Goal: Navigation & Orientation: Find specific page/section

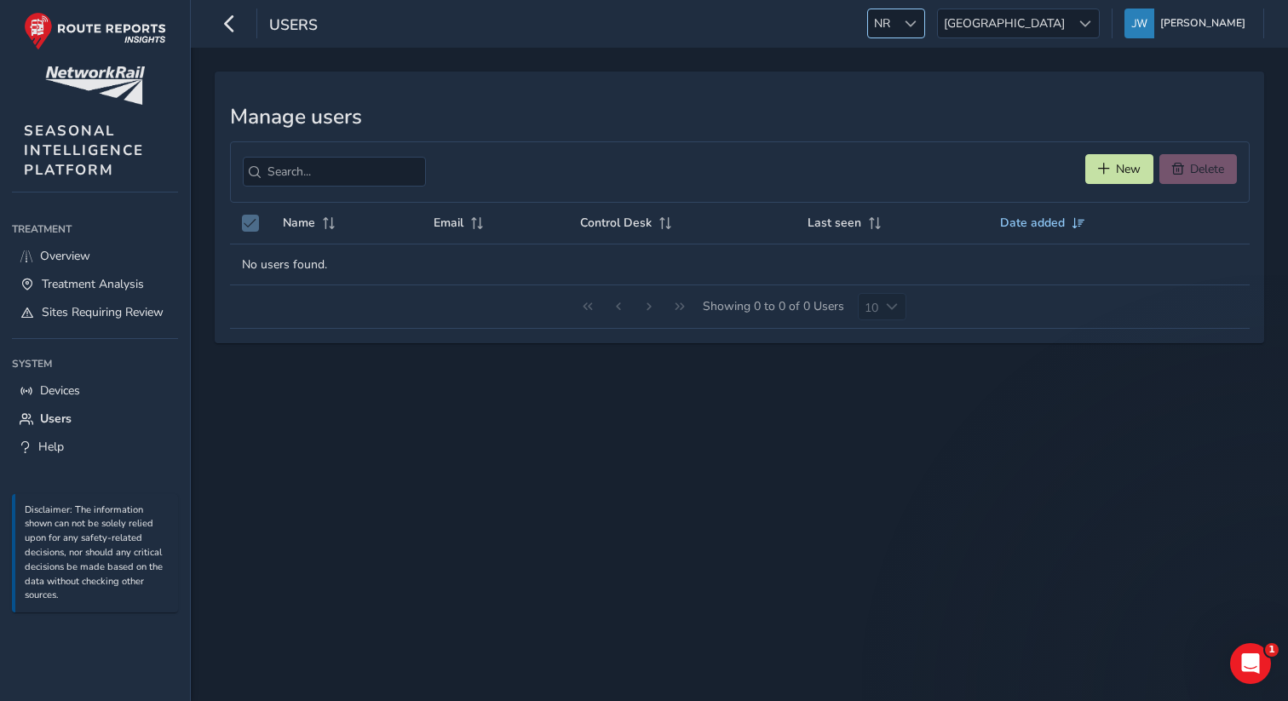
click at [917, 25] on span at bounding box center [911, 24] width 12 height 12
click at [979, 113] on li "LAN" at bounding box center [1016, 115] width 118 height 28
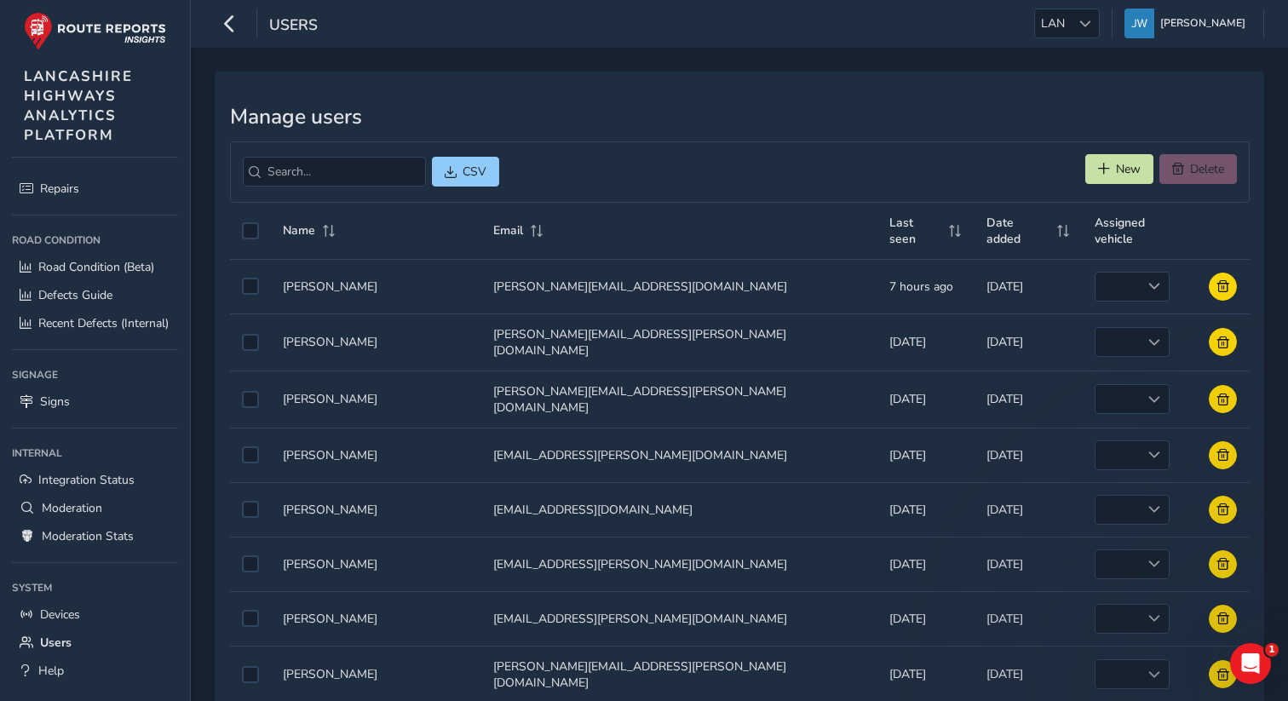
scroll to position [146, 0]
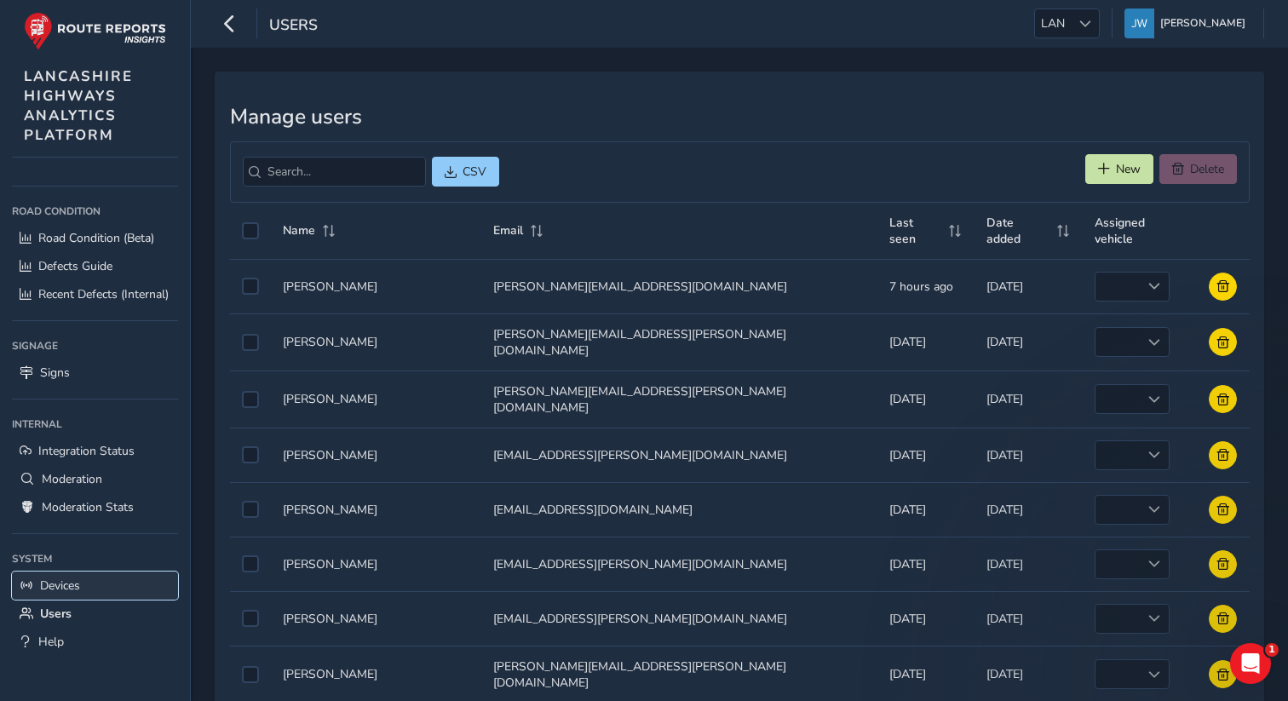
click at [76, 591] on span "Devices" at bounding box center [60, 586] width 40 height 16
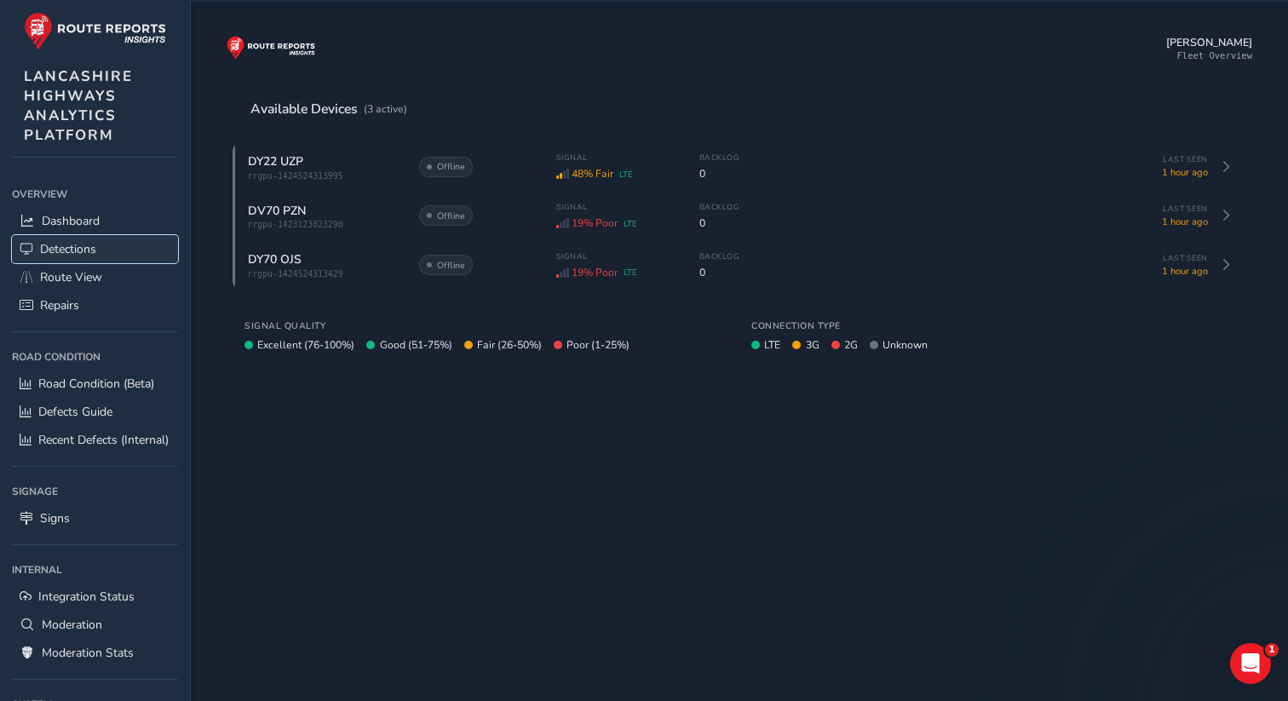
click at [70, 258] on link "Detections" at bounding box center [95, 249] width 166 height 28
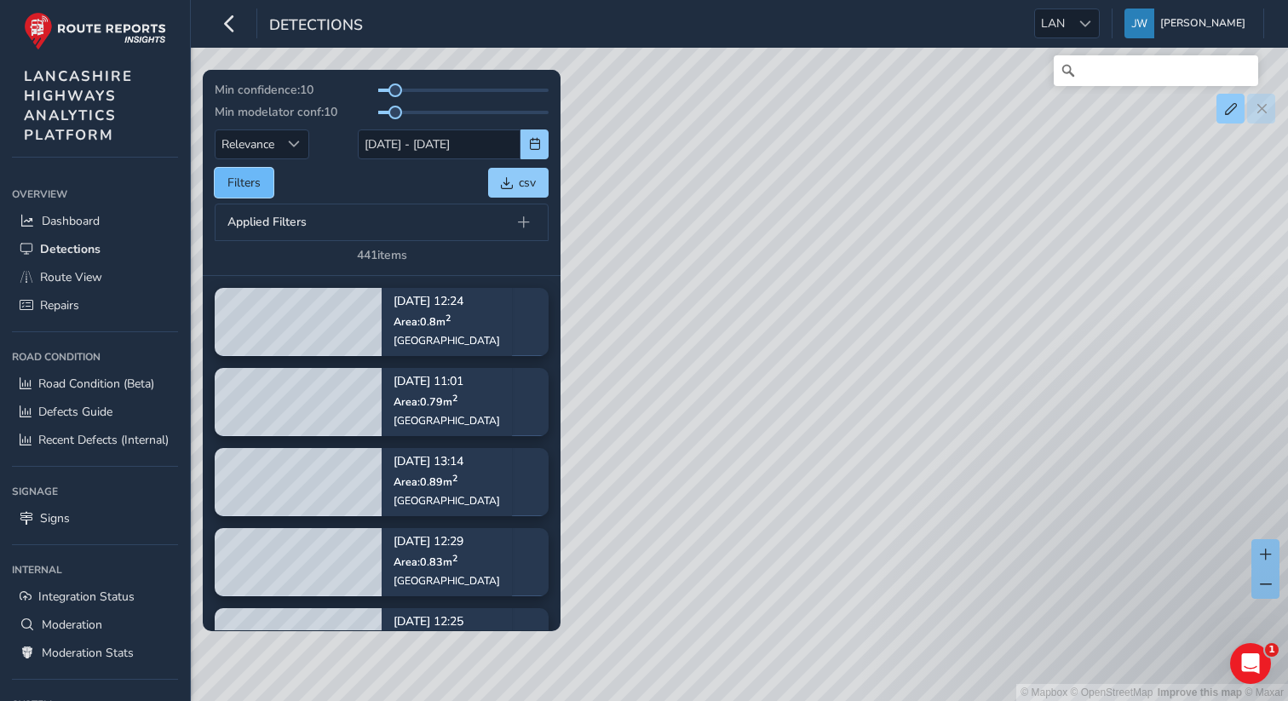
click at [253, 189] on button "Filters" at bounding box center [244, 183] width 59 height 30
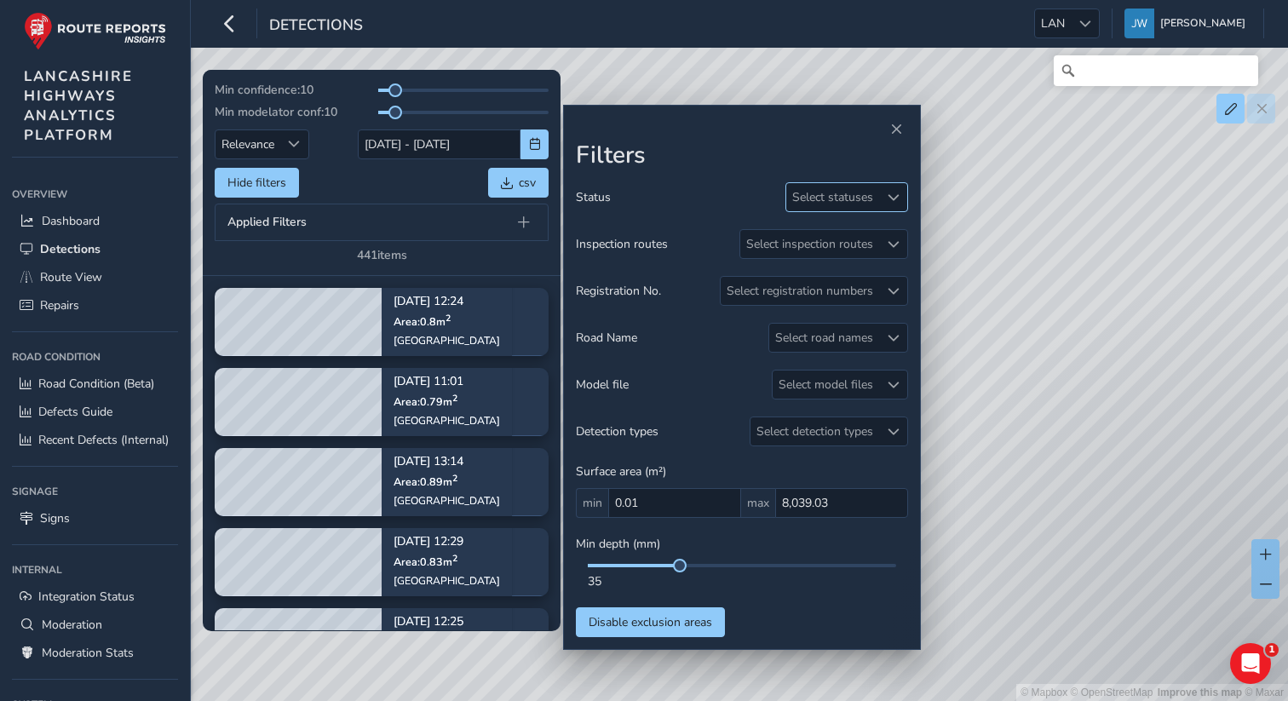
click at [842, 189] on div "Select statuses" at bounding box center [832, 197] width 93 height 28
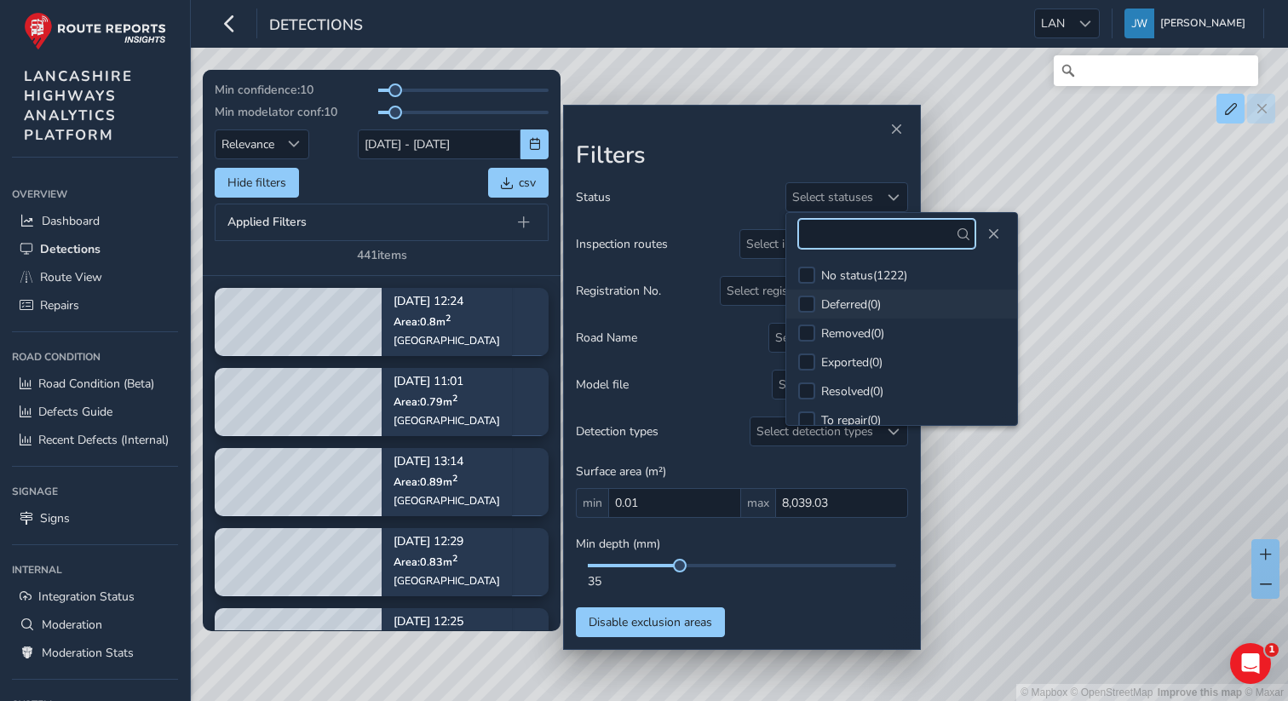
scroll to position [15, 0]
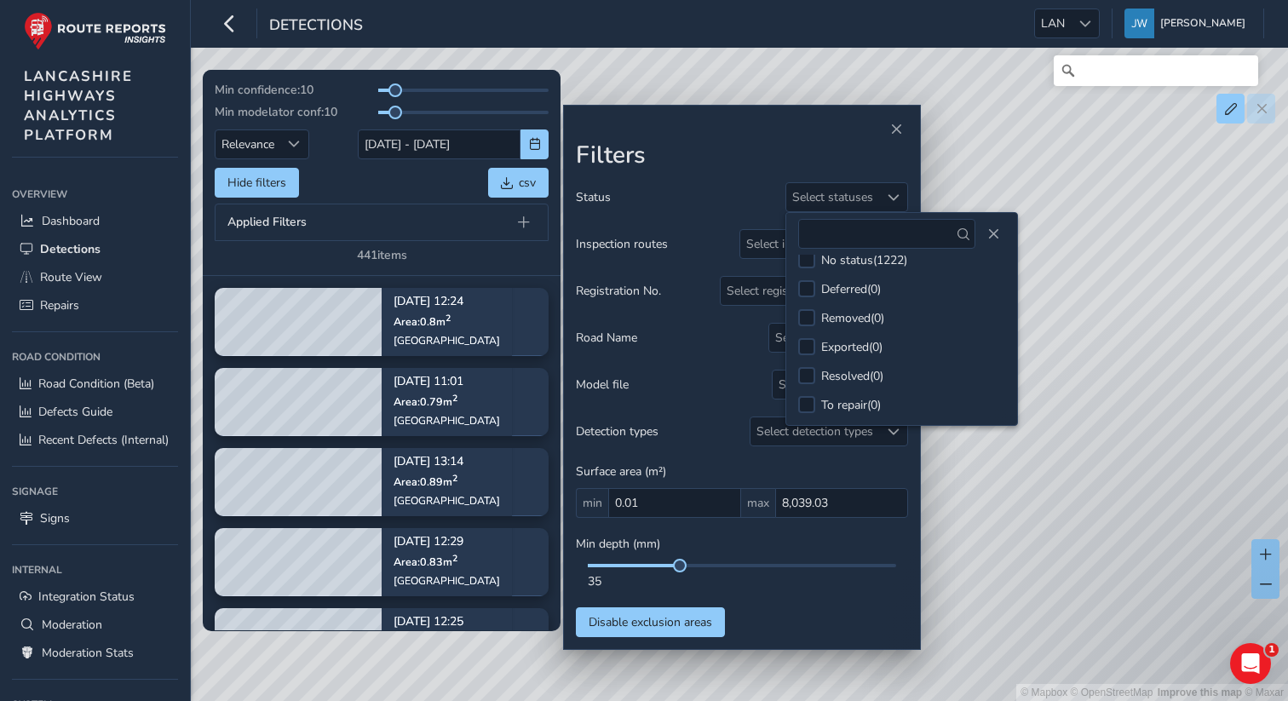
click at [742, 135] on div at bounding box center [742, 130] width 332 height 24
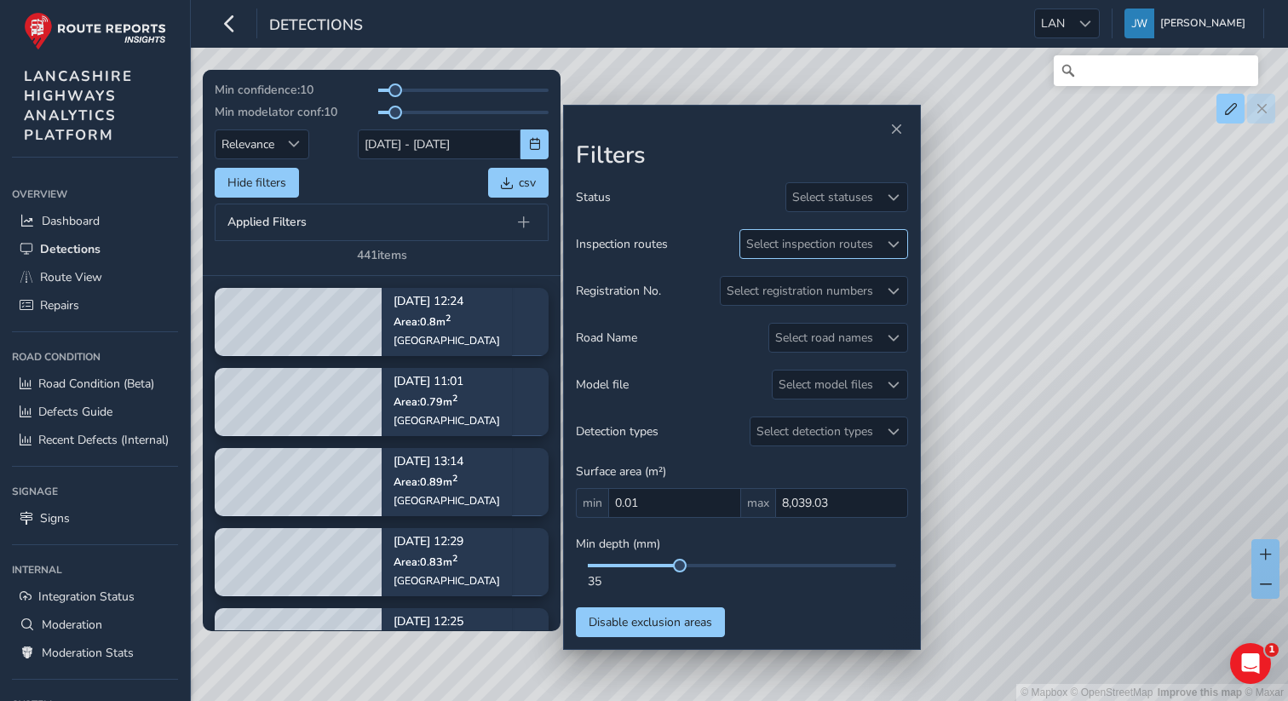
click at [776, 248] on div "Select inspection routes" at bounding box center [809, 244] width 139 height 28
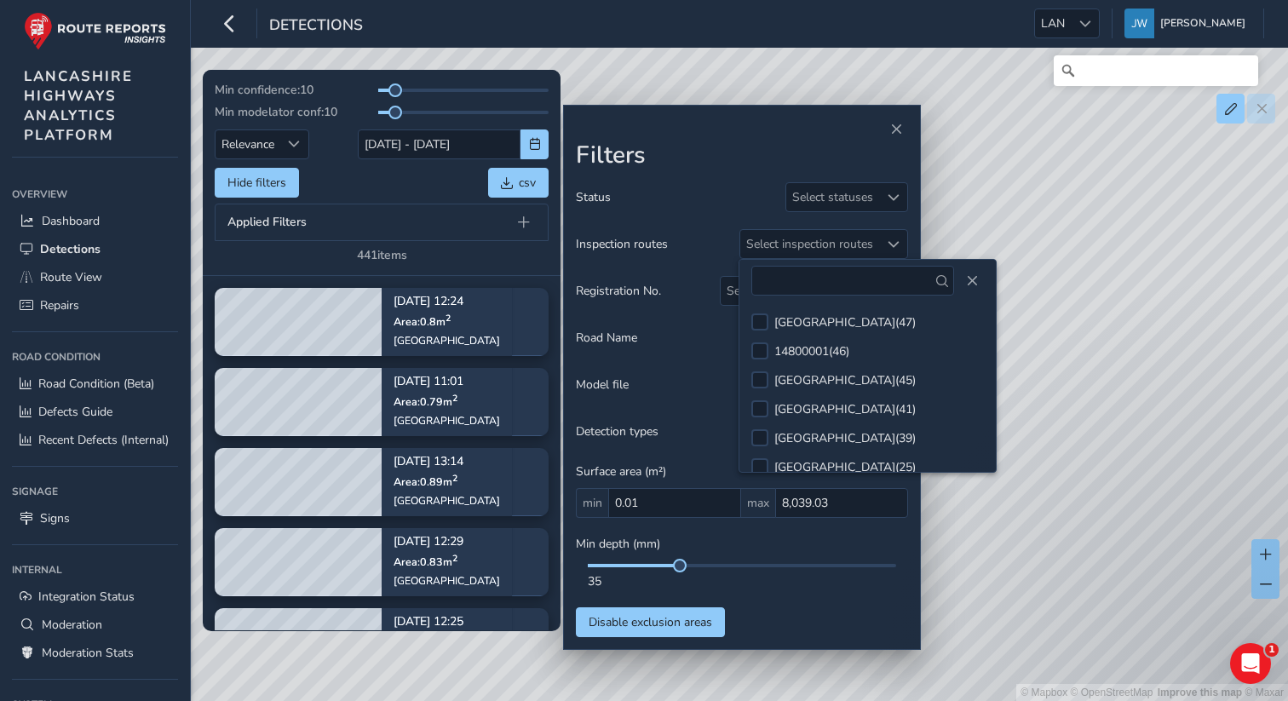
click at [740, 161] on h2 "Filters" at bounding box center [742, 155] width 332 height 29
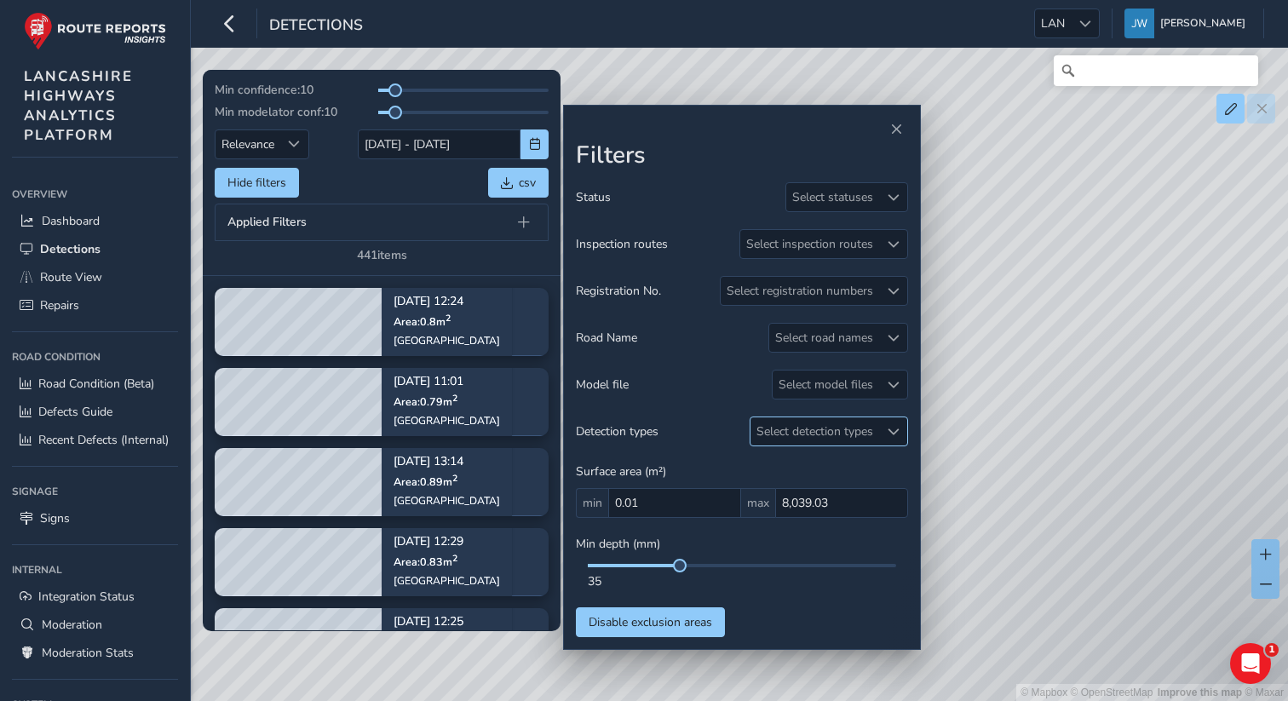
click at [819, 435] on div "Select detection types" at bounding box center [815, 431] width 129 height 28
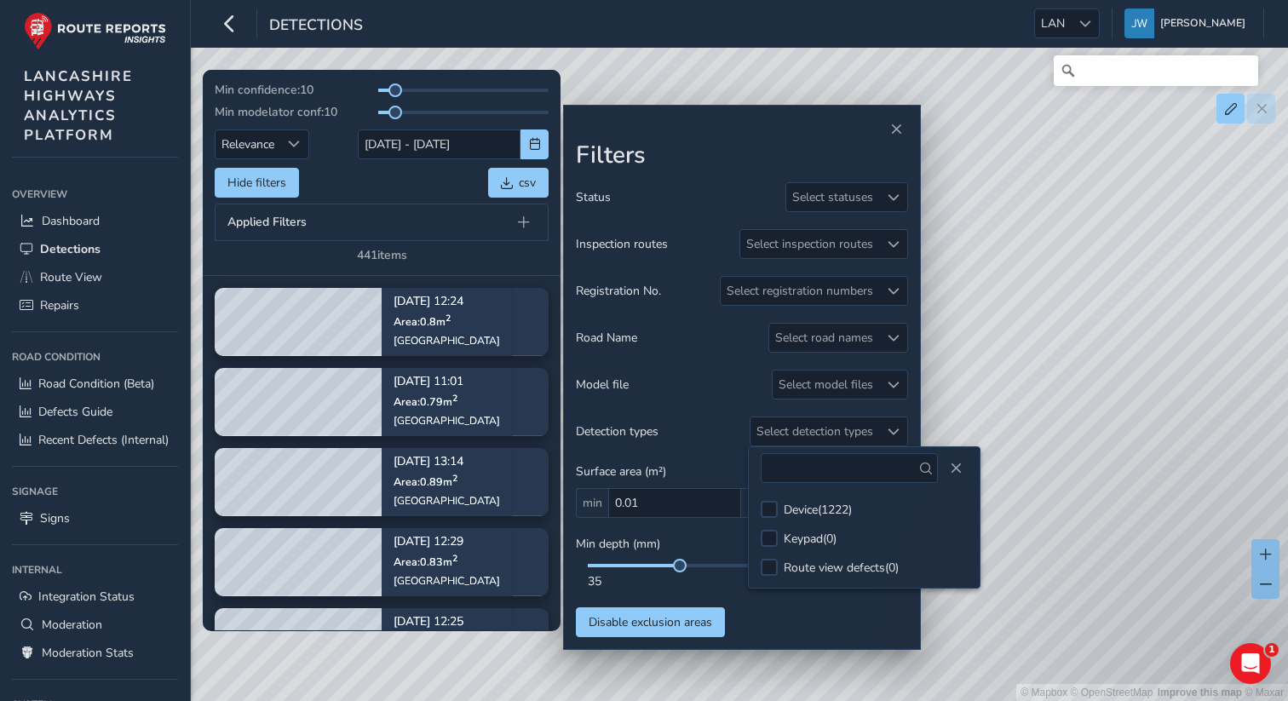
click at [702, 154] on h2 "Filters" at bounding box center [742, 155] width 332 height 29
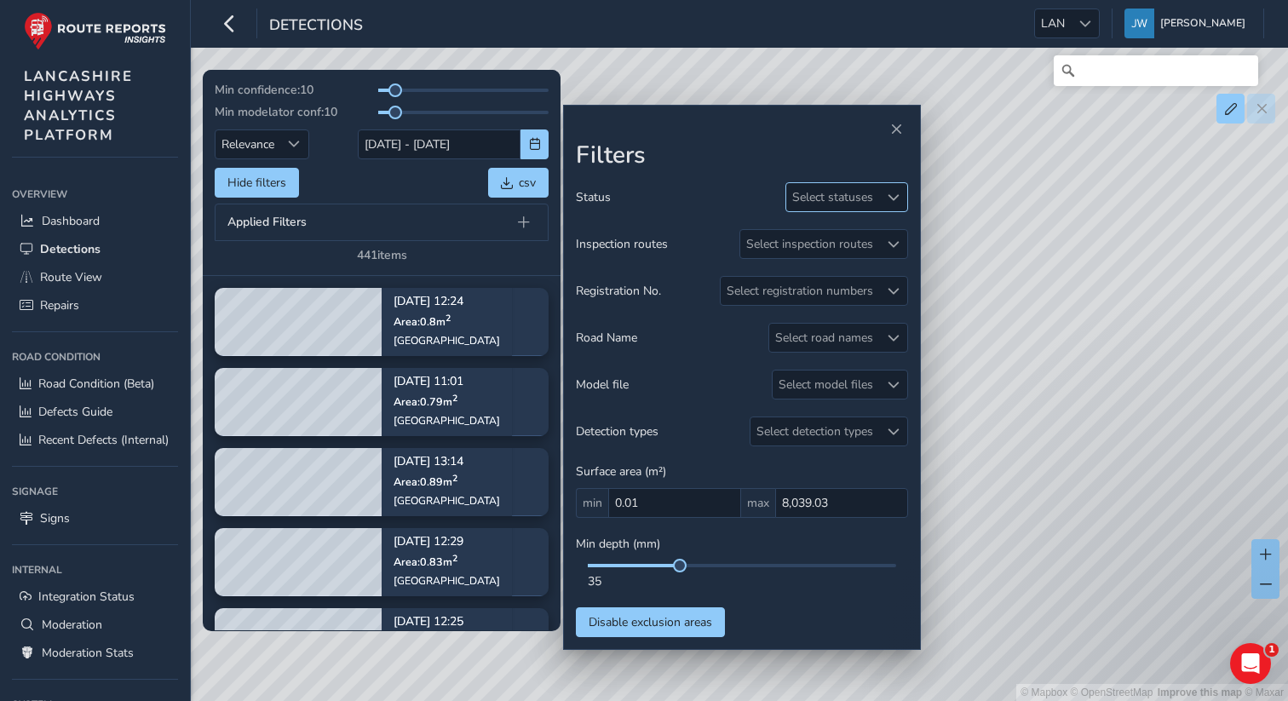
click at [815, 195] on div "Select statuses" at bounding box center [832, 197] width 93 height 28
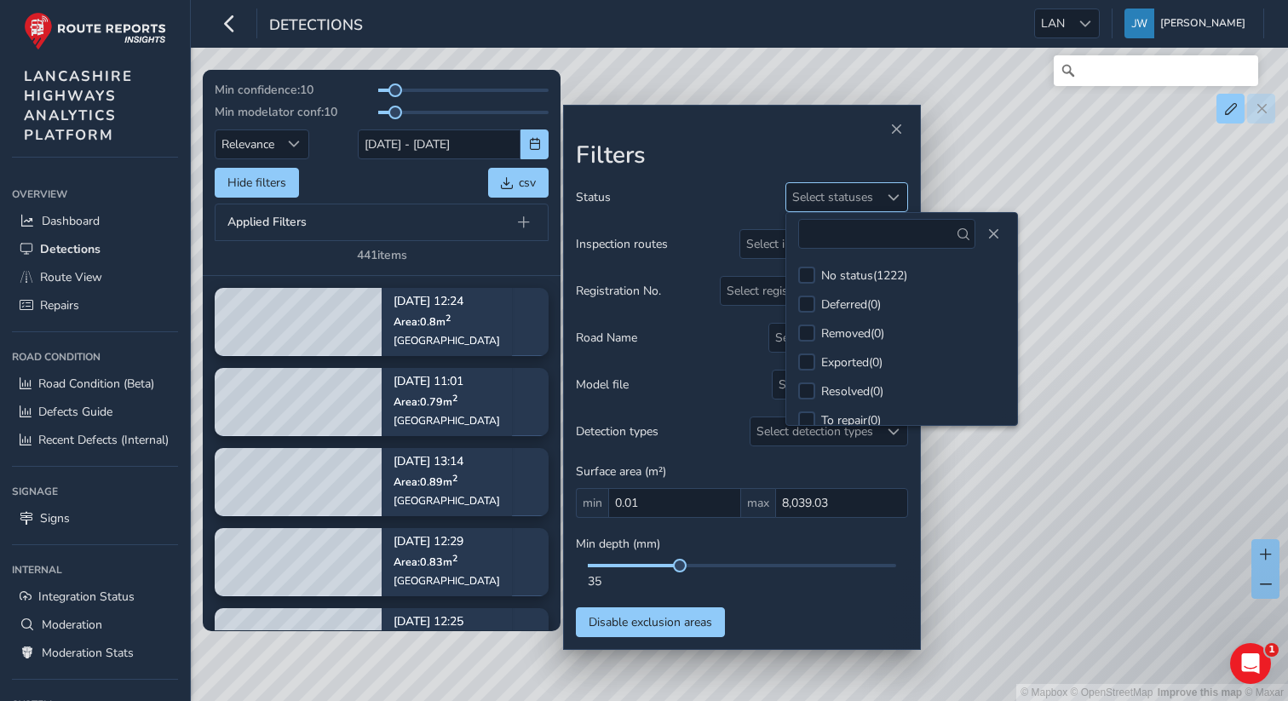
click at [815, 195] on div "Select statuses" at bounding box center [832, 197] width 93 height 28
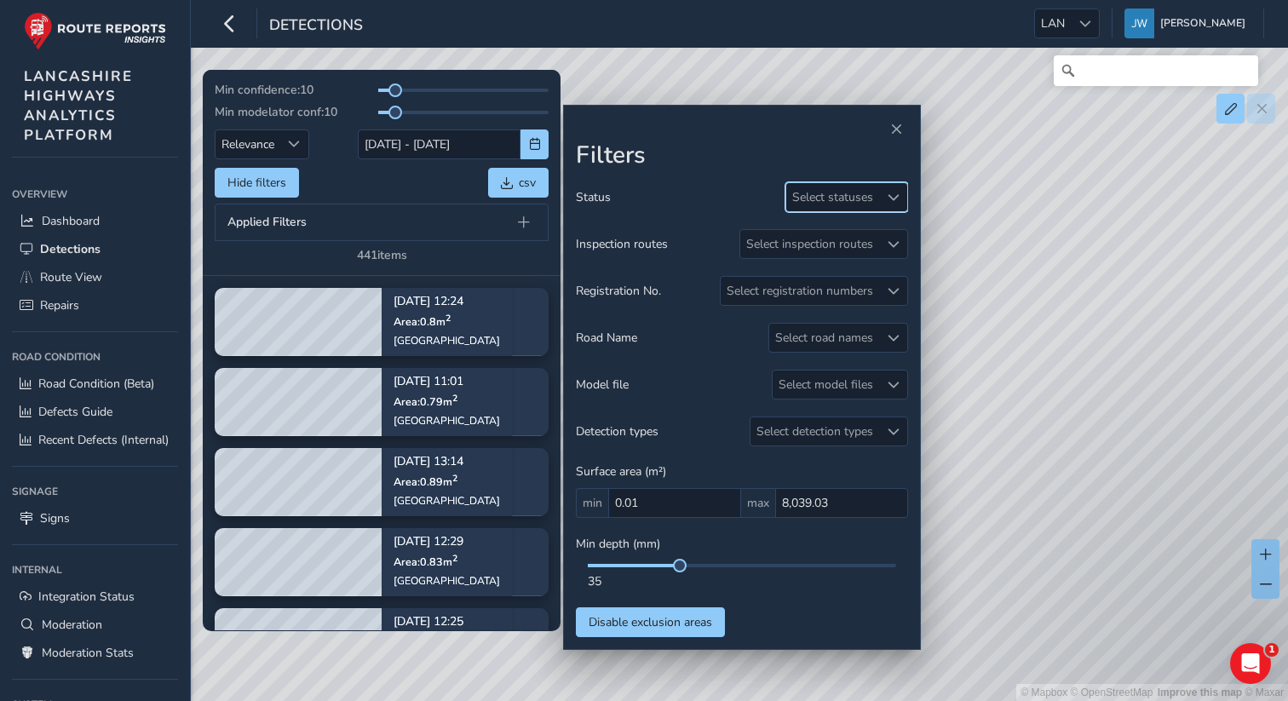
click at [812, 192] on div "Select statuses" at bounding box center [832, 197] width 93 height 28
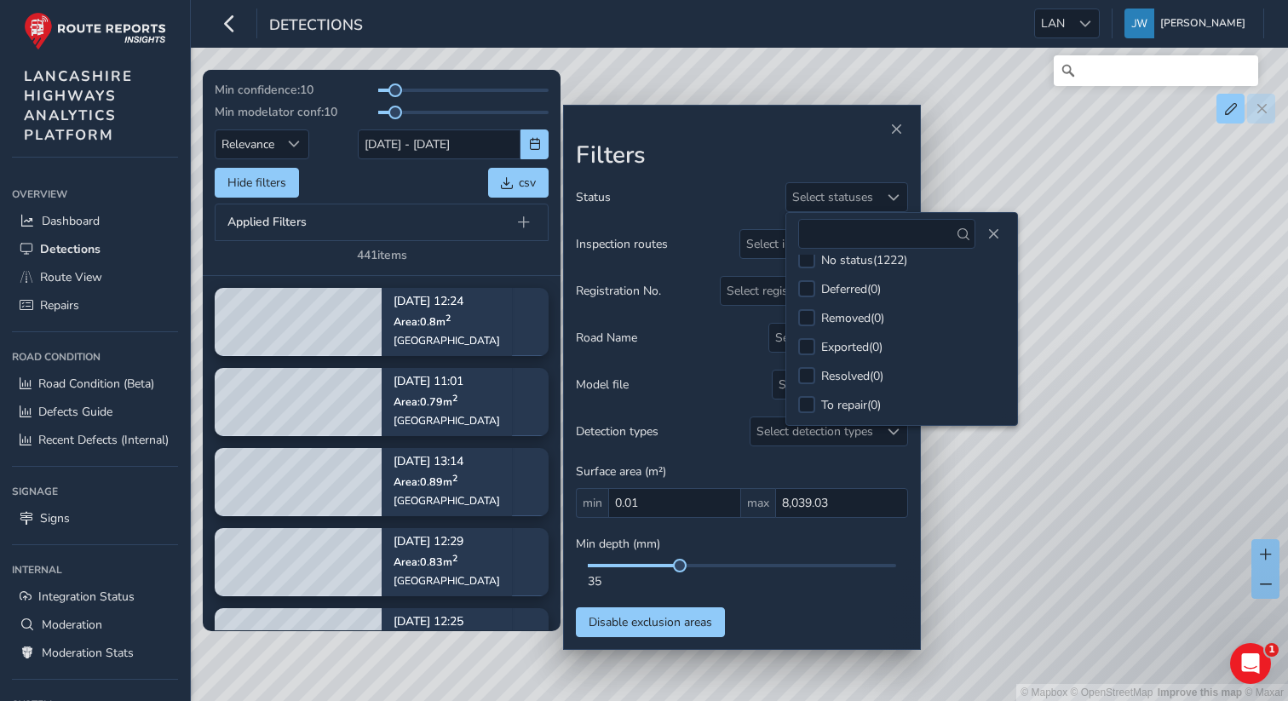
click at [762, 140] on div at bounding box center [742, 130] width 332 height 24
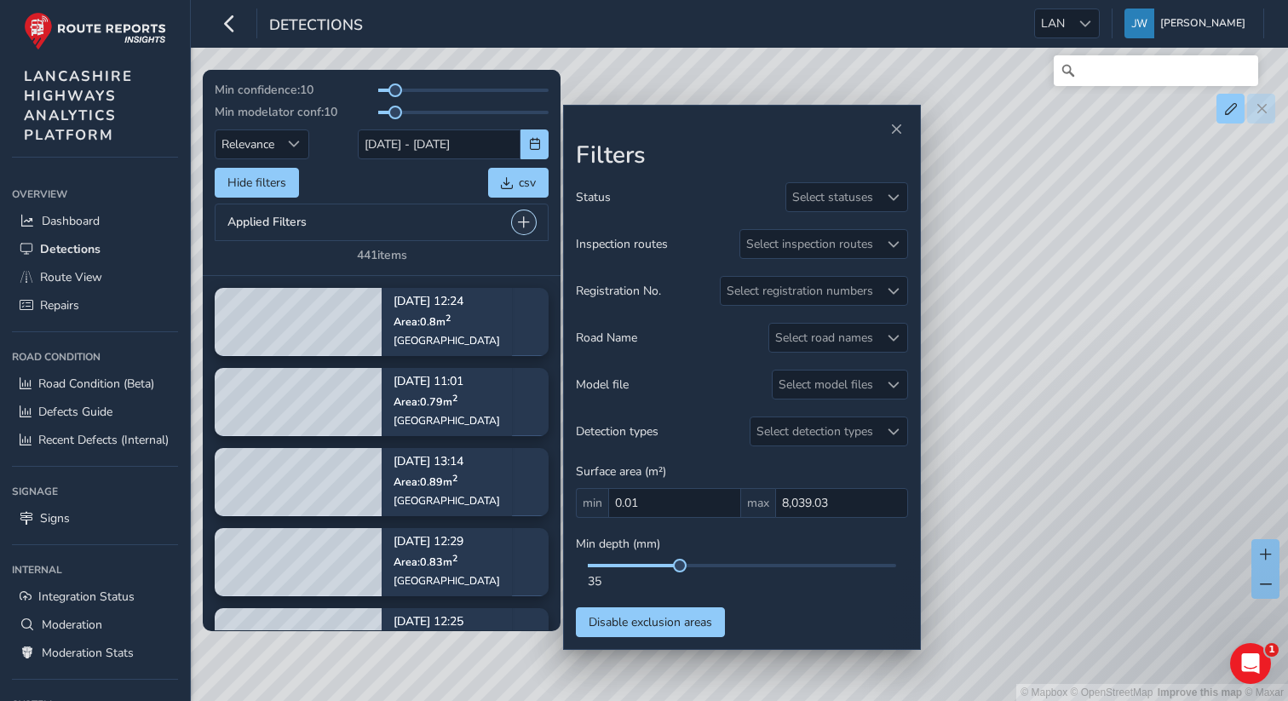
click at [521, 225] on span at bounding box center [524, 222] width 12 height 12
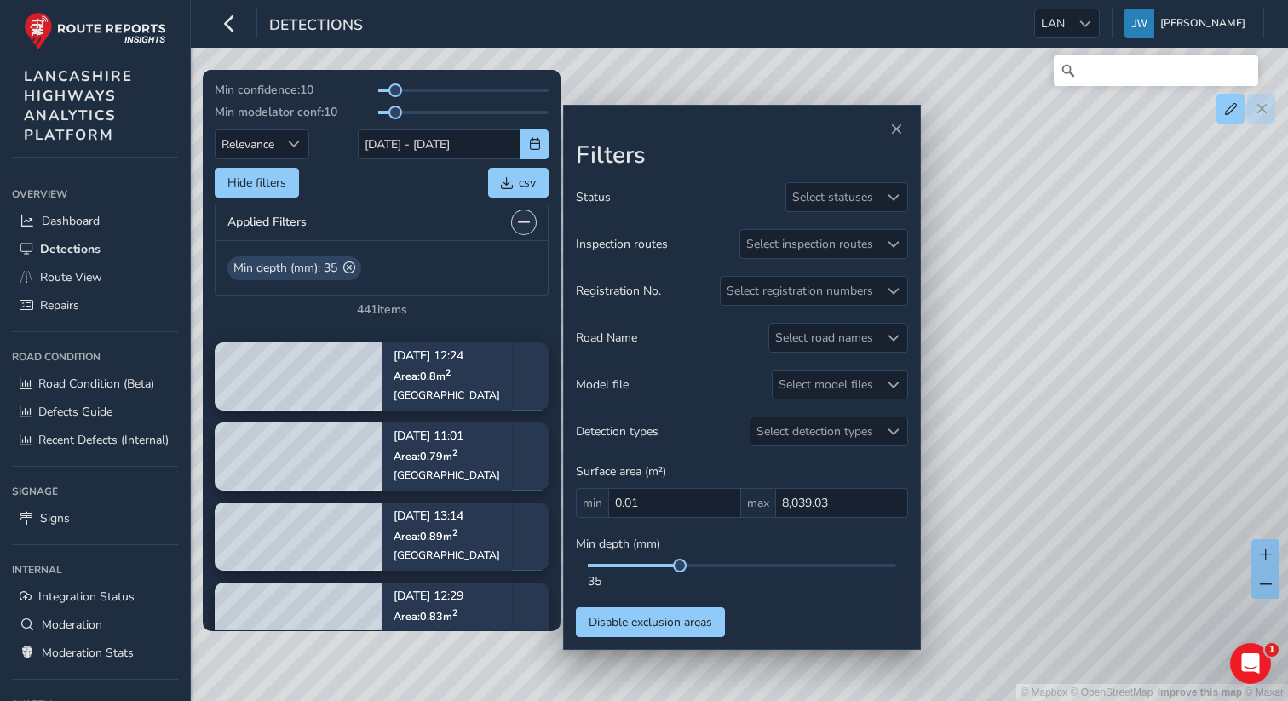
click at [521, 225] on span at bounding box center [524, 222] width 12 height 12
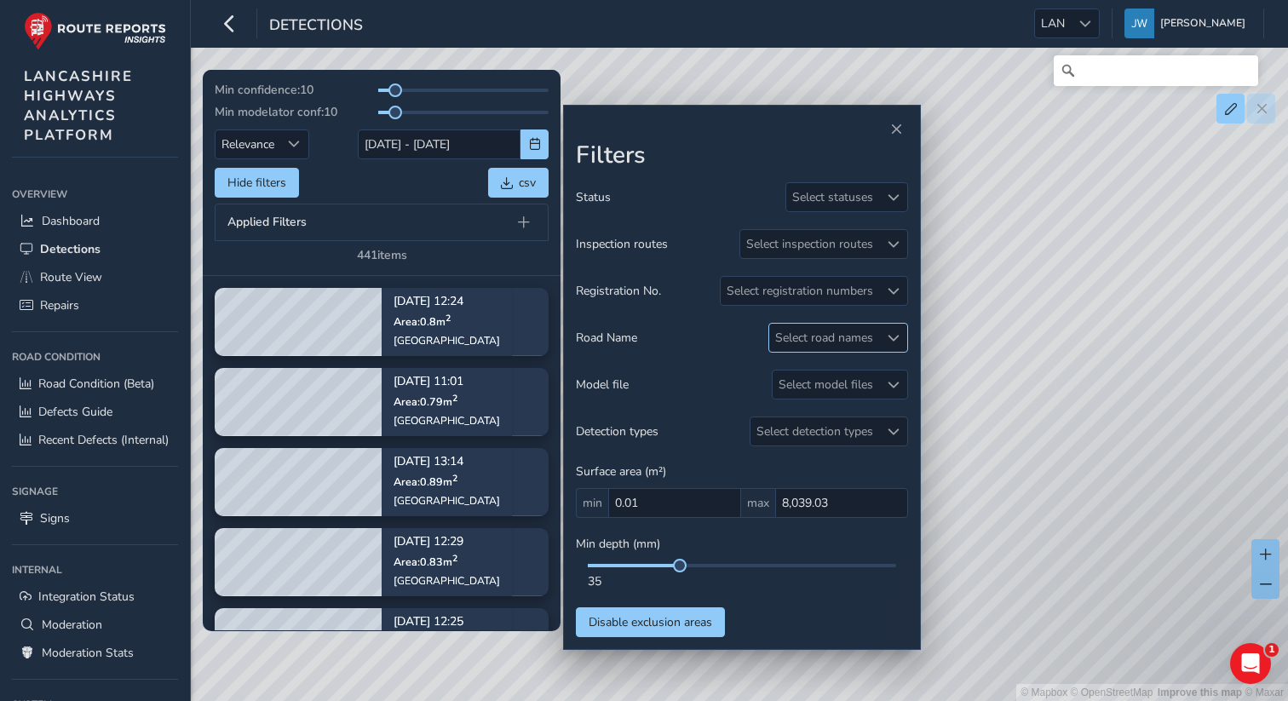
click at [822, 337] on div "Select road names" at bounding box center [824, 338] width 110 height 28
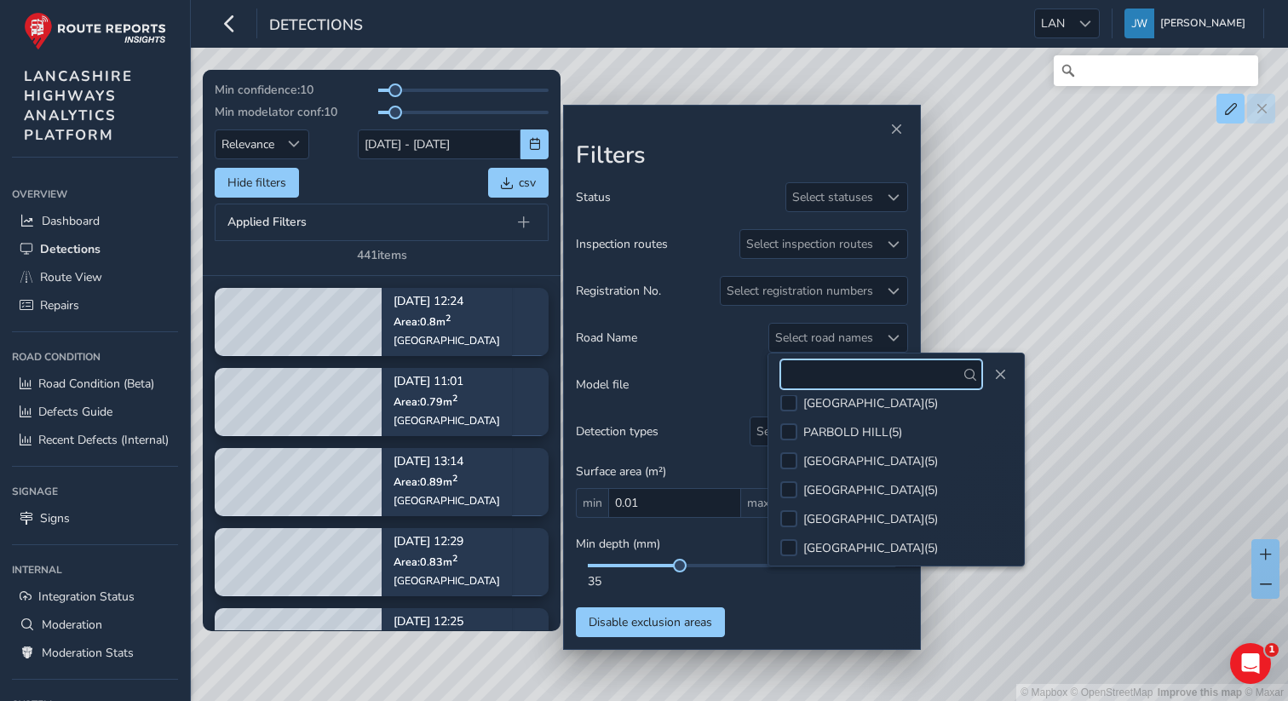
scroll to position [427, 0]
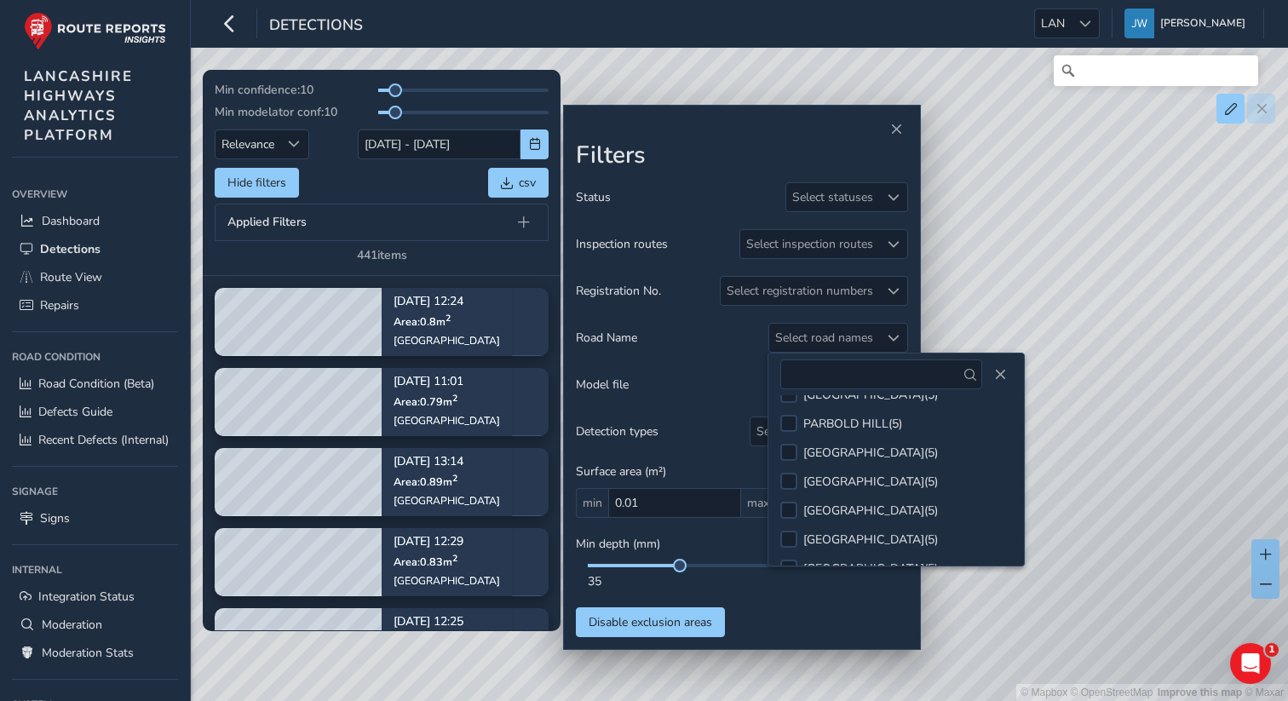
click at [717, 154] on h2 "Filters" at bounding box center [742, 155] width 332 height 29
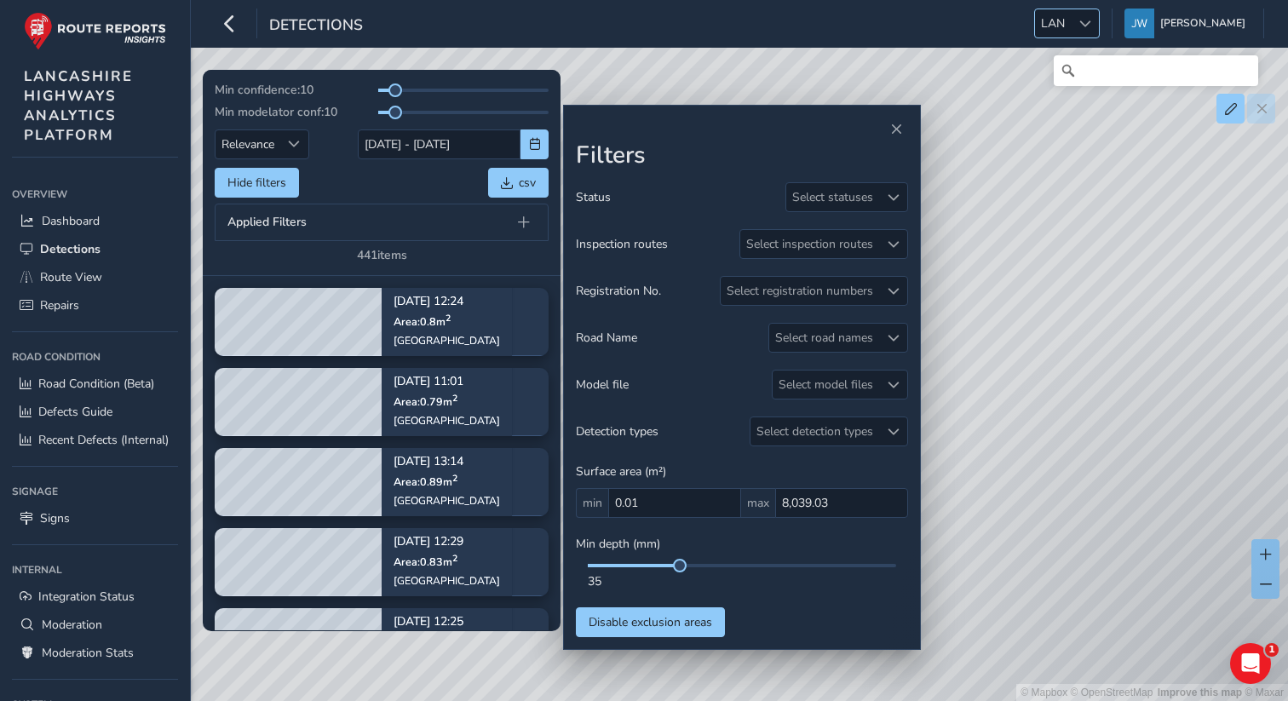
click at [1097, 32] on div at bounding box center [1085, 23] width 28 height 28
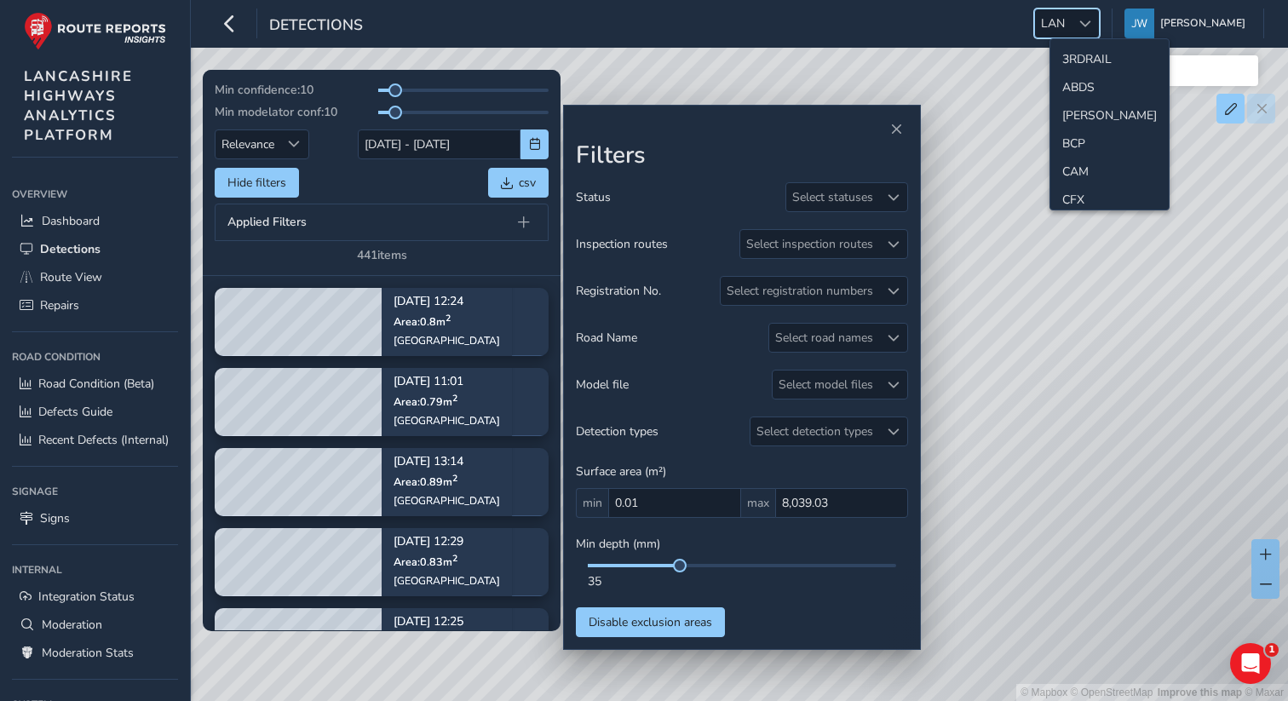
scroll to position [342, 0]
click at [1079, 195] on li "LAN" at bounding box center [1110, 195] width 118 height 28
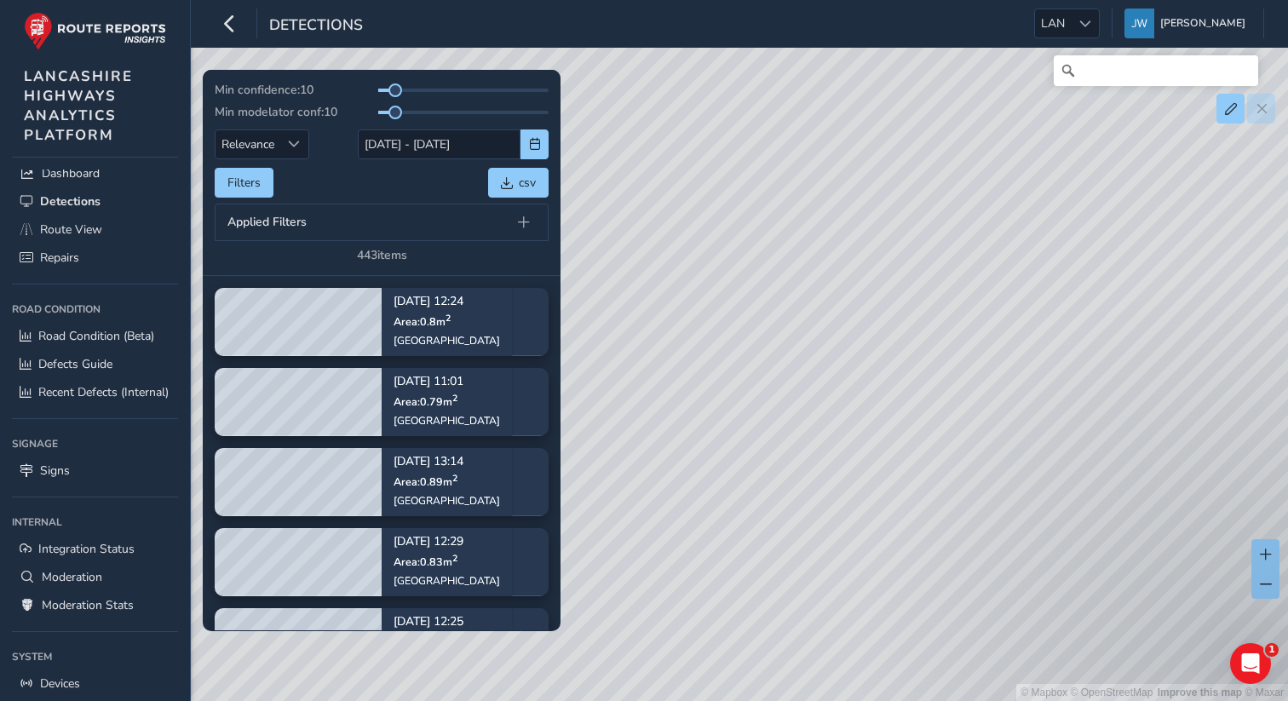
scroll to position [146, 0]
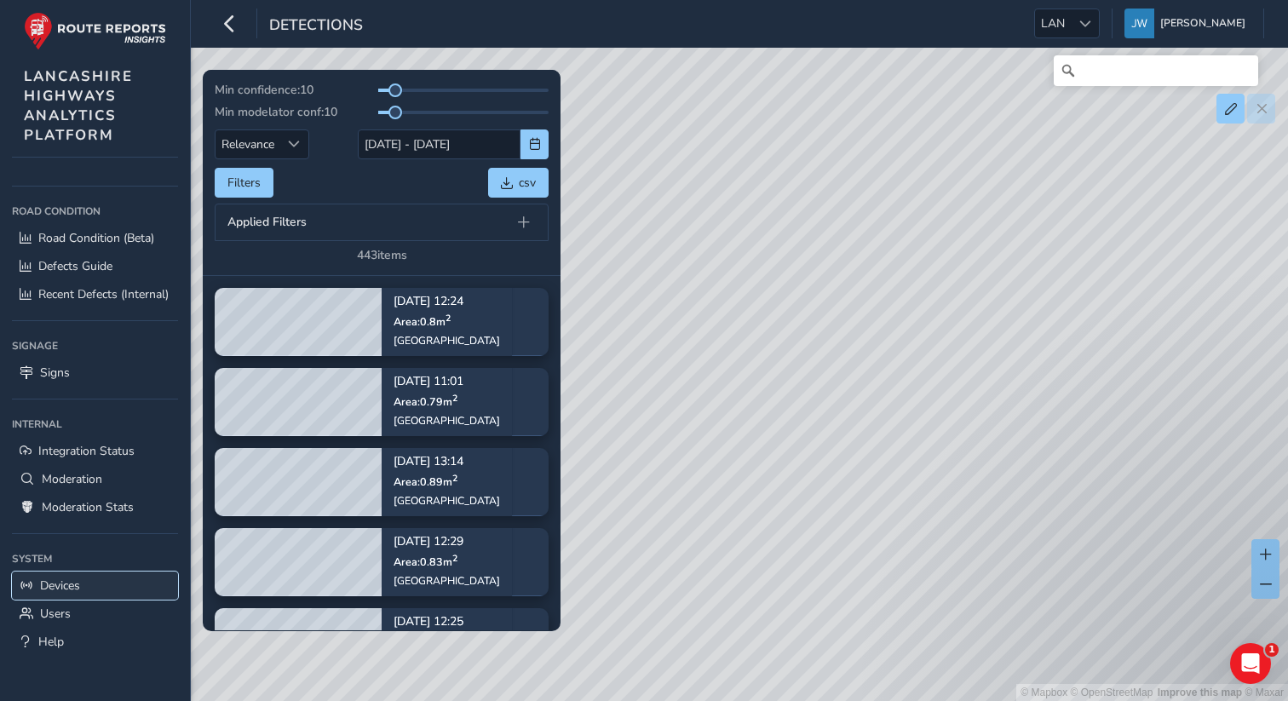
click at [70, 588] on span "Devices" at bounding box center [60, 586] width 40 height 16
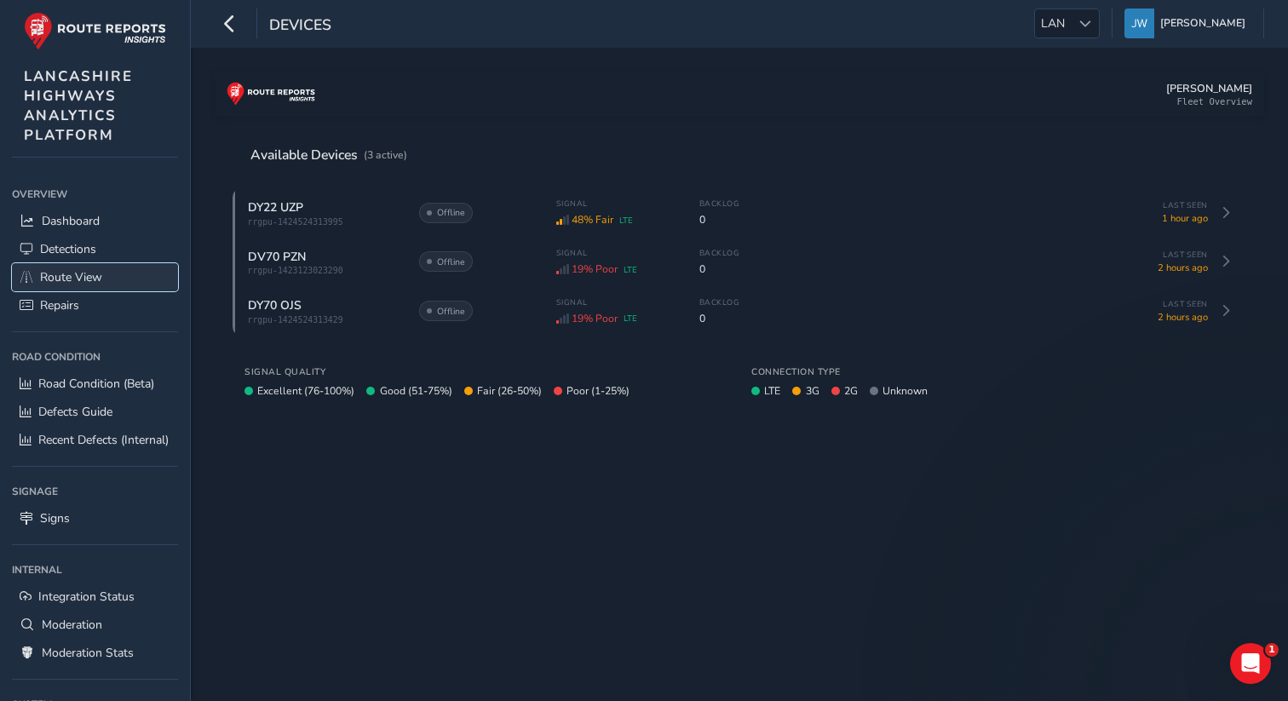
click at [77, 268] on link "Route View" at bounding box center [95, 277] width 166 height 28
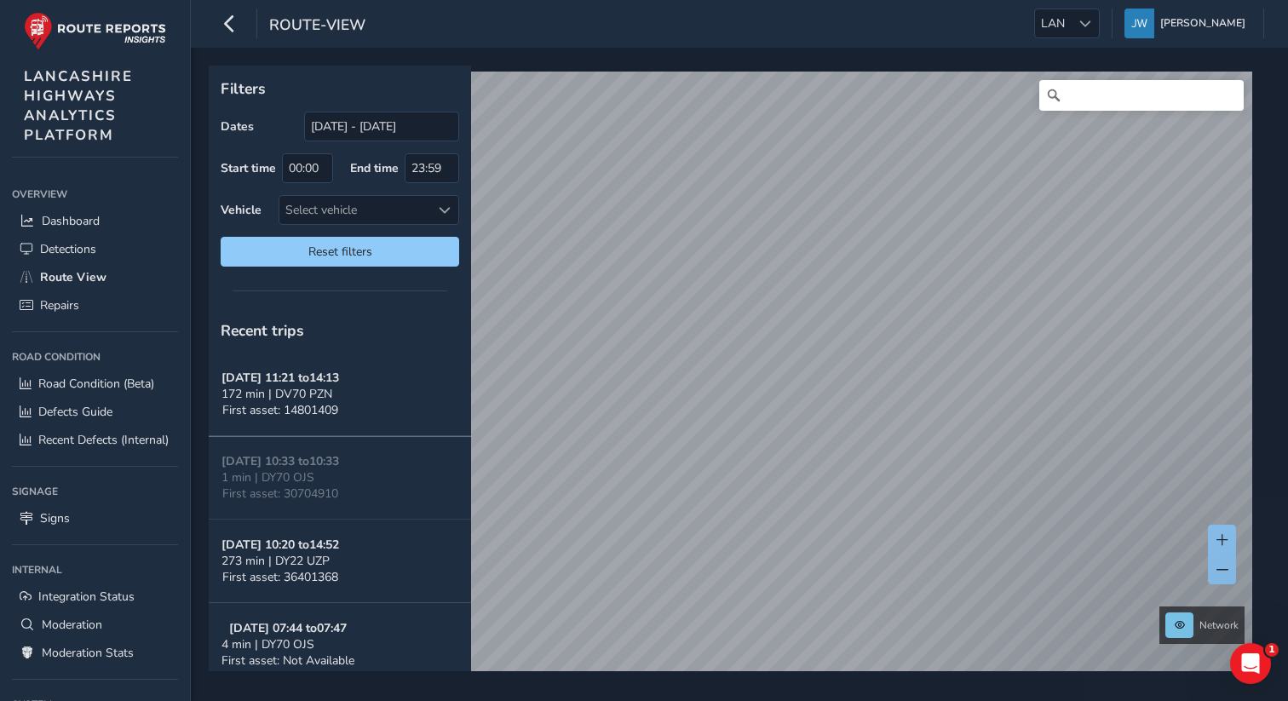
click at [377, 404] on button "[DATE] 11:21 to 14:13 172 min | DV70 PZN First asset: 14801409" at bounding box center [340, 394] width 262 height 83
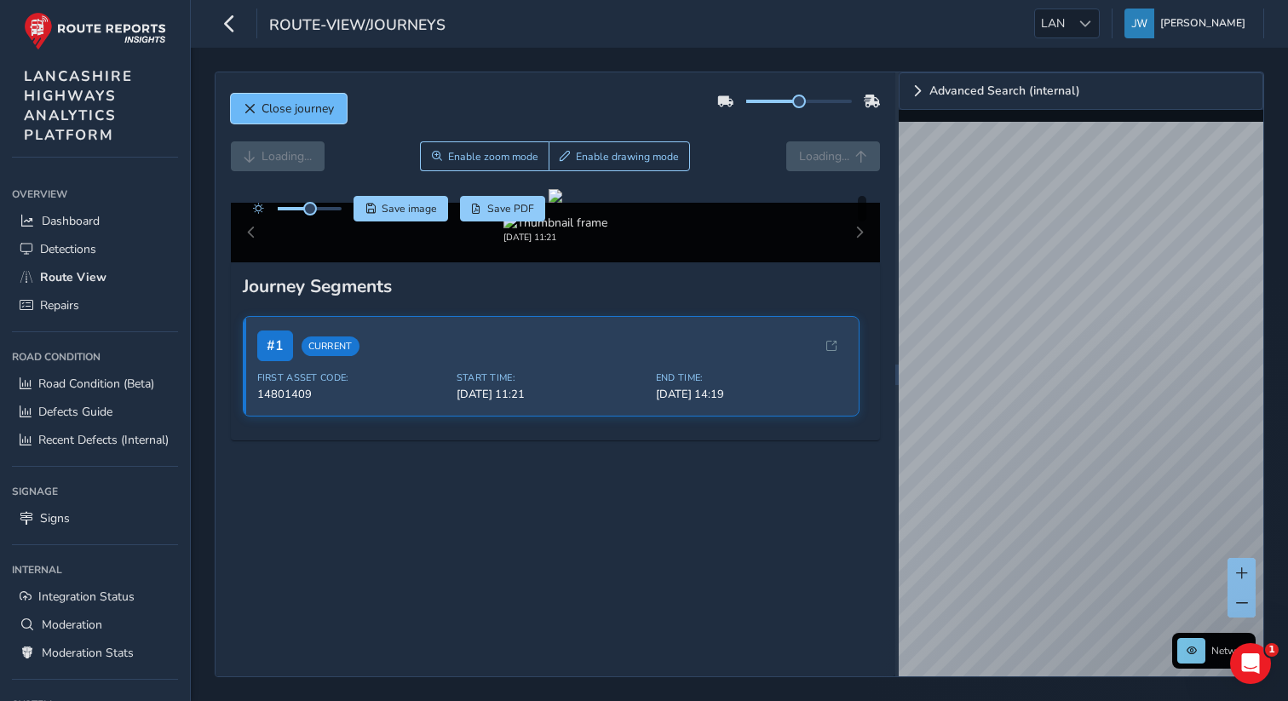
click at [270, 114] on span "Close journey" at bounding box center [298, 109] width 72 height 16
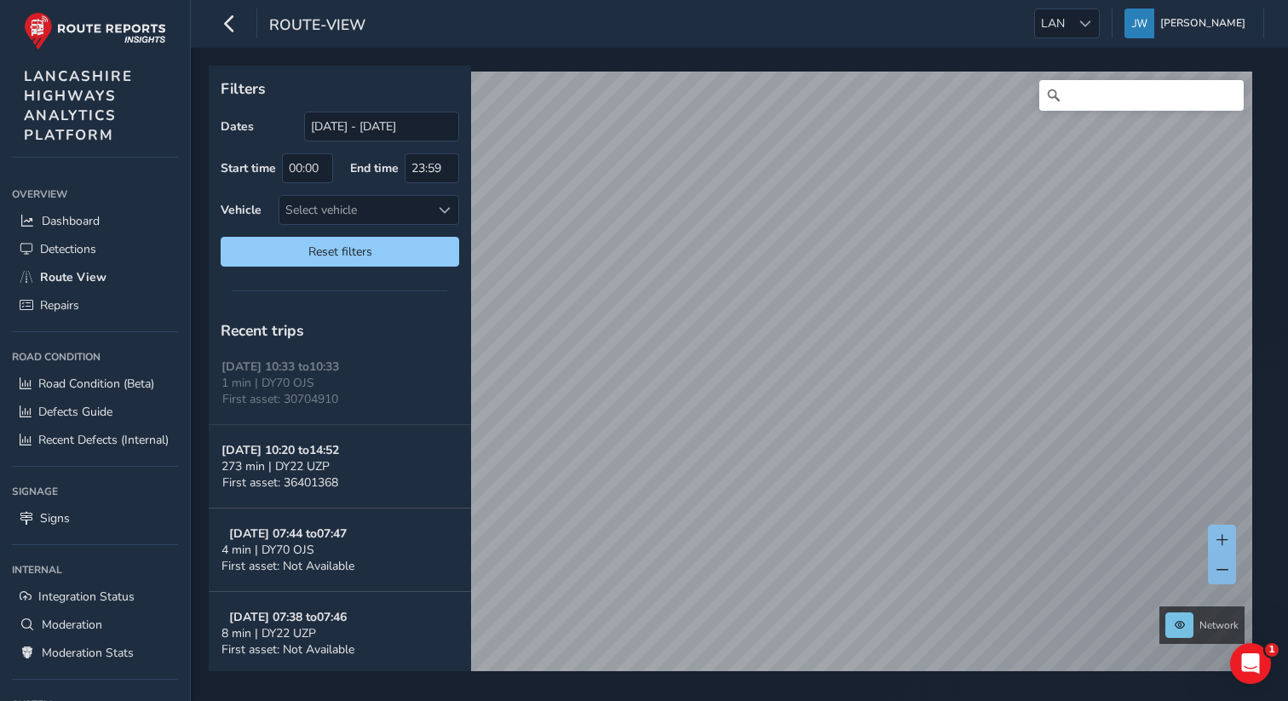
scroll to position [112, 0]
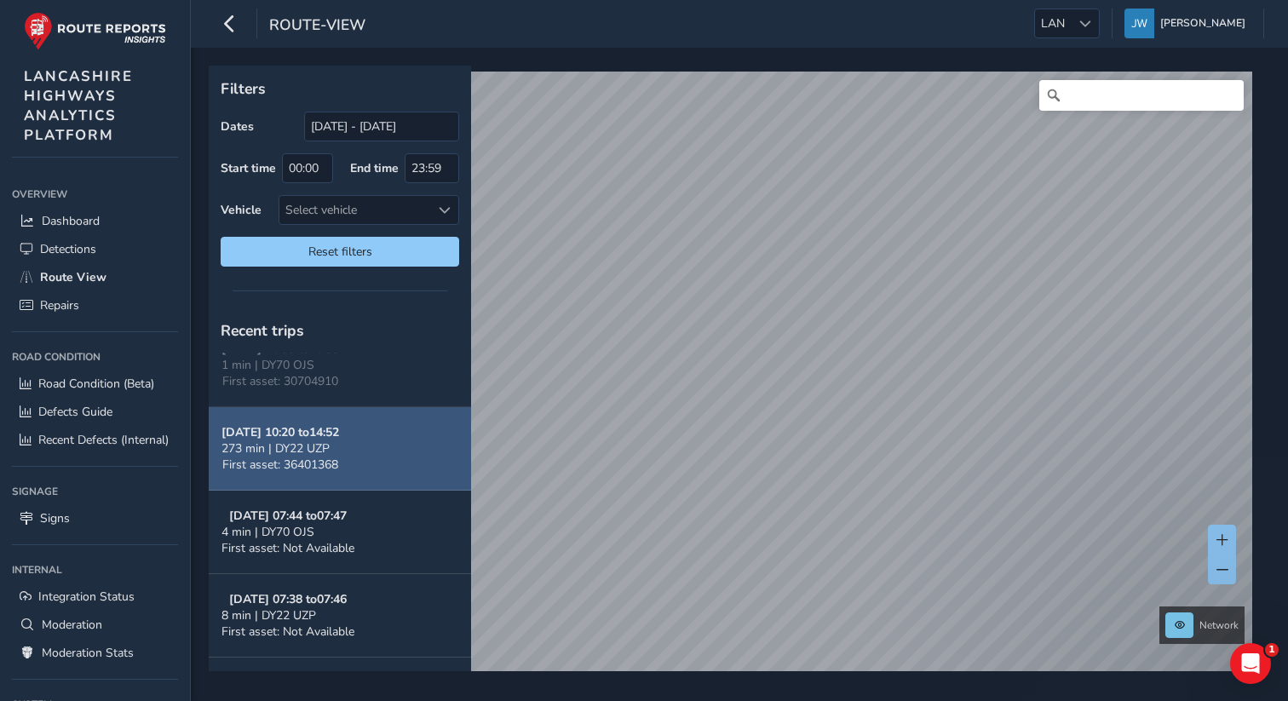
click at [351, 441] on button "[DATE] 10:20 to 14:52 273 min | DY22 UZP First asset: 36401368" at bounding box center [340, 448] width 262 height 83
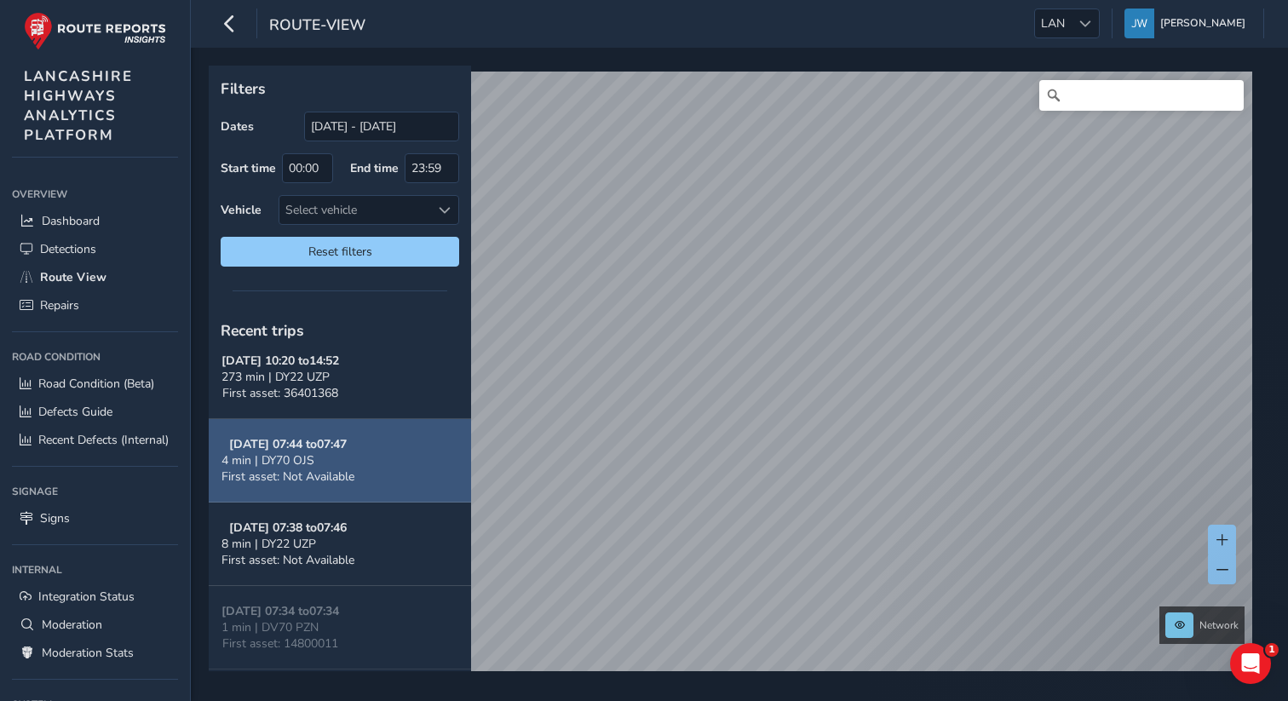
scroll to position [185, 0]
click at [331, 466] on div "4 min | DY70 OJS" at bounding box center [288, 460] width 133 height 16
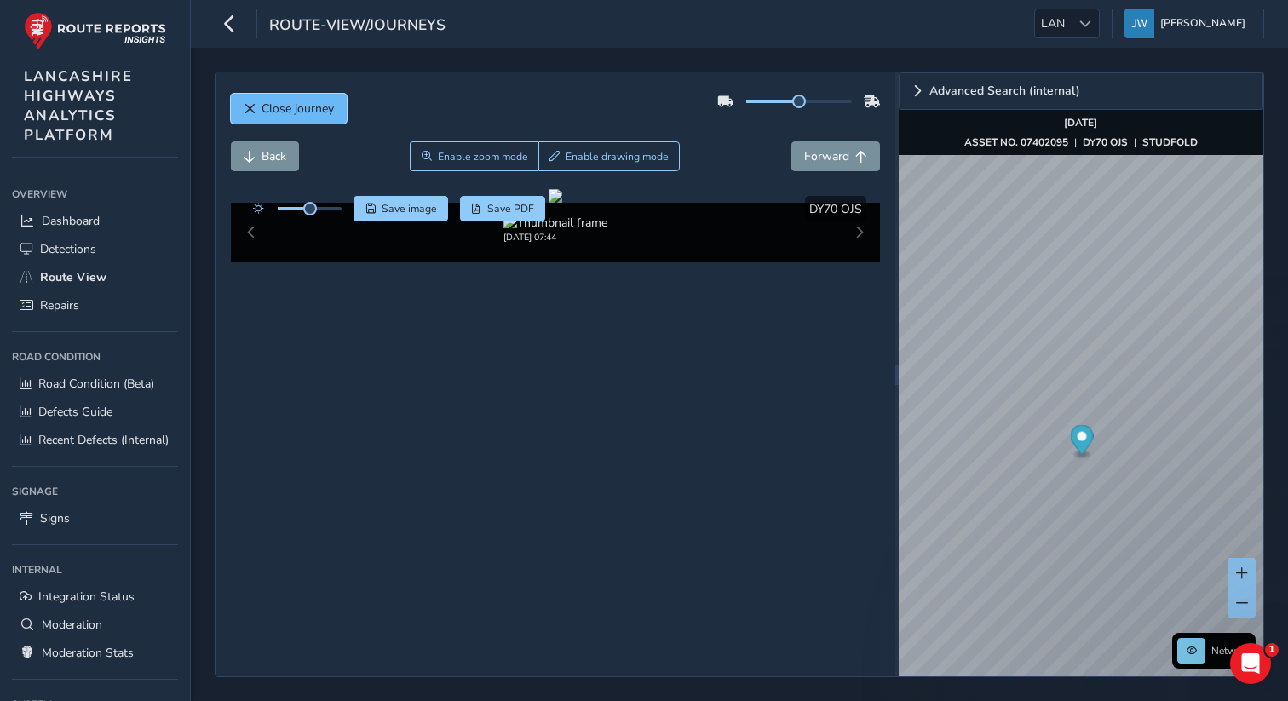
click at [328, 110] on span "Close journey" at bounding box center [298, 109] width 72 height 16
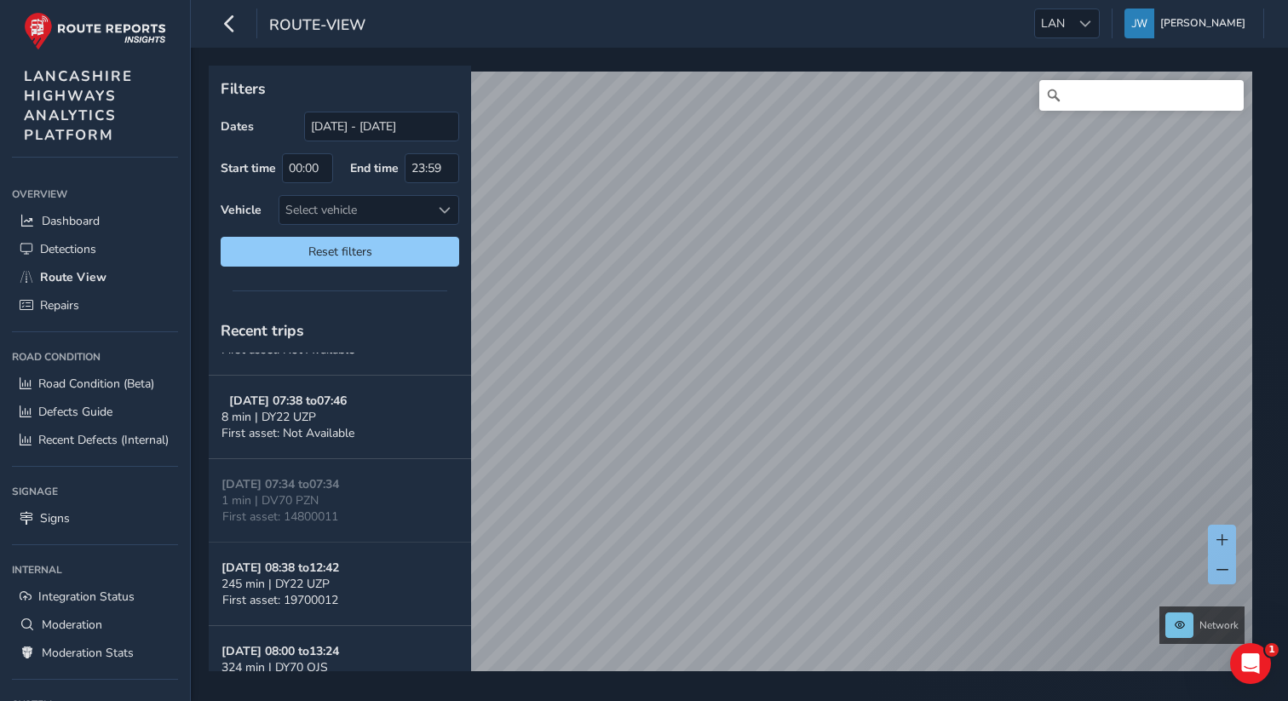
scroll to position [400, 0]
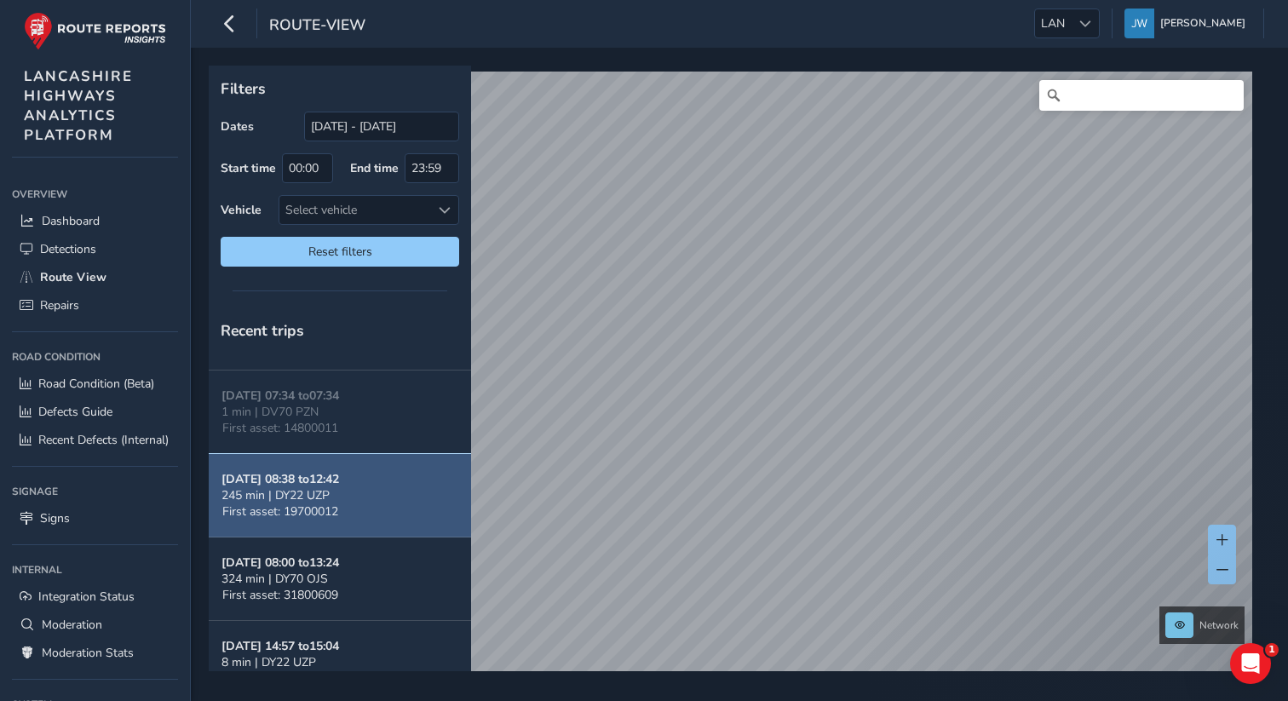
click at [315, 504] on span "First asset: 19700012" at bounding box center [280, 512] width 116 height 16
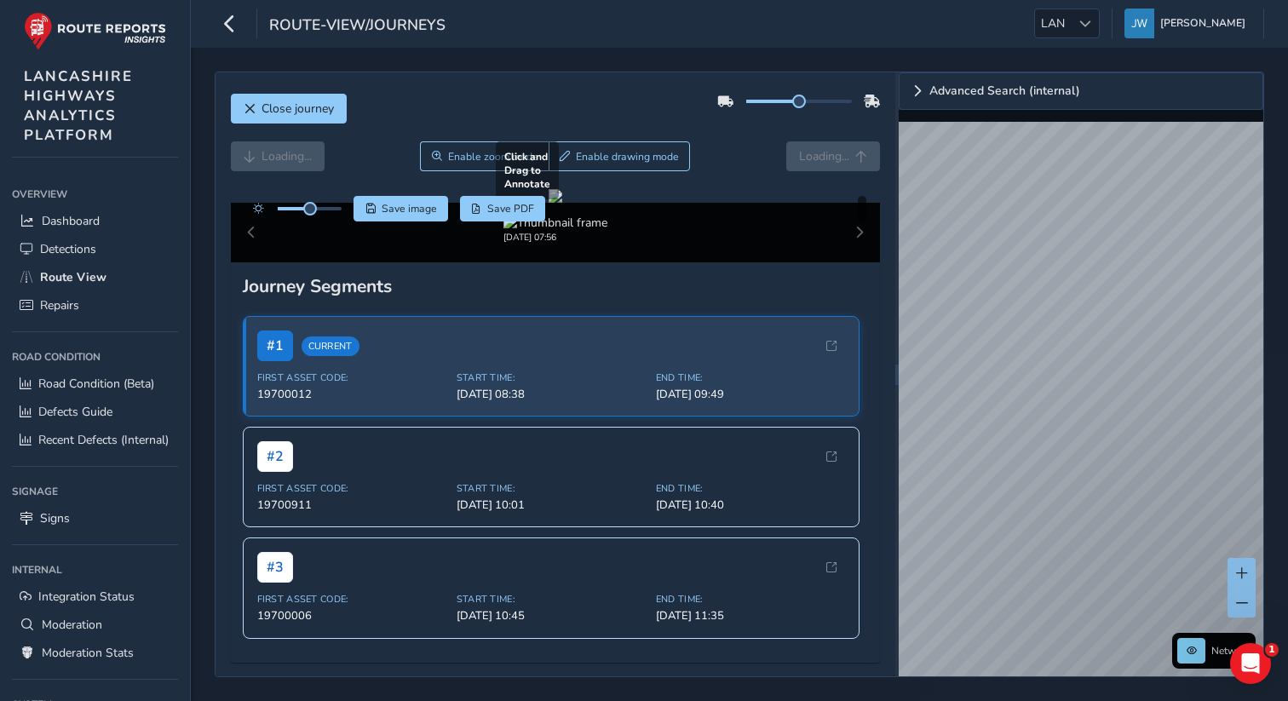
scroll to position [394, 0]
